Goal: Transaction & Acquisition: Purchase product/service

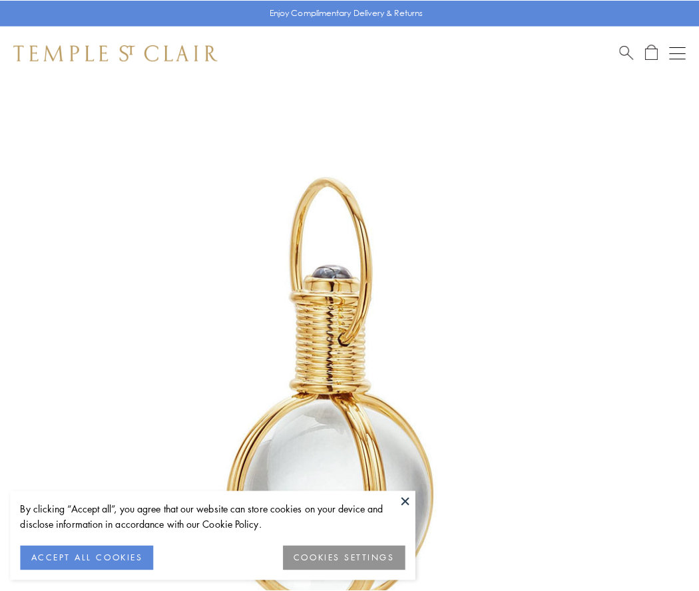
scroll to position [348, 0]
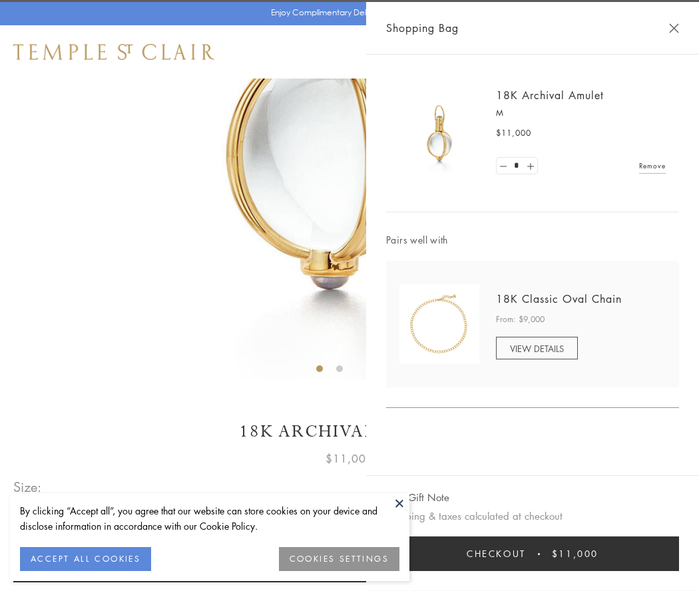
click at [533, 554] on button "Checkout $11,000" at bounding box center [532, 554] width 293 height 35
